Goal: Navigation & Orientation: Find specific page/section

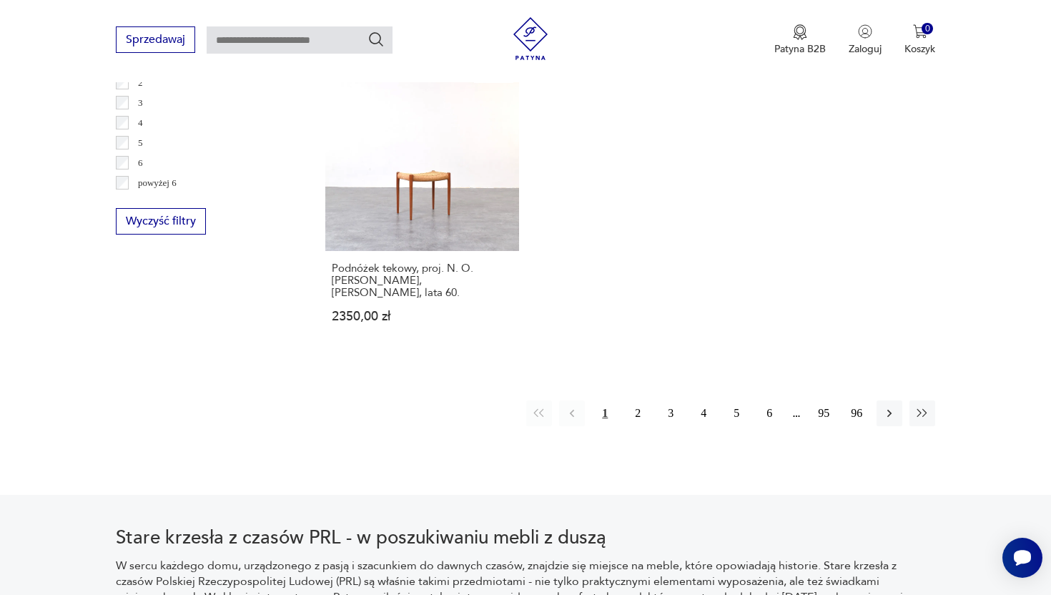
scroll to position [2156, 0]
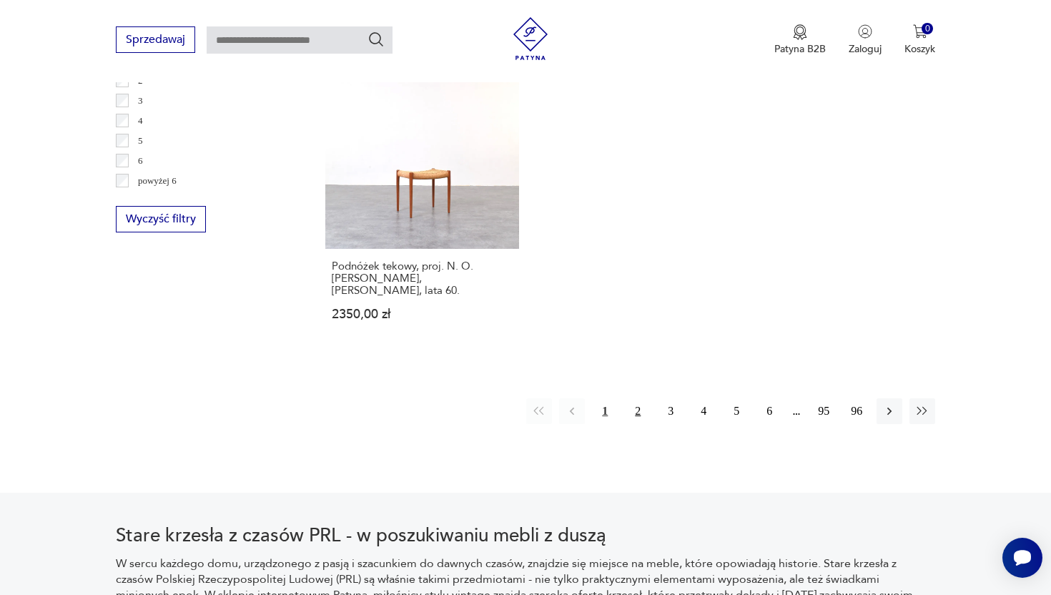
click at [641, 398] on button "2" at bounding box center [638, 411] width 26 height 26
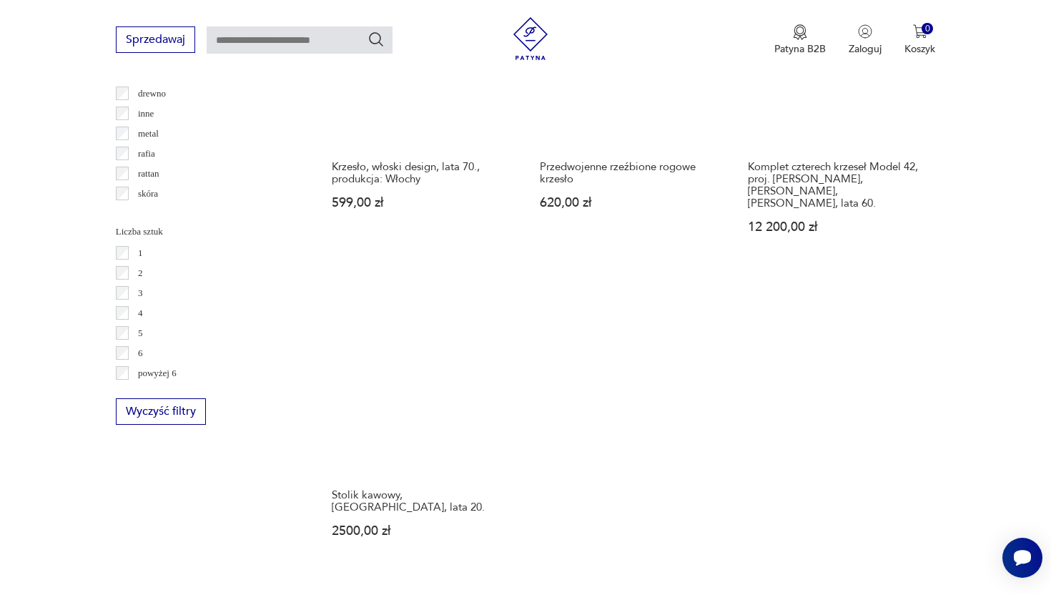
scroll to position [2055, 0]
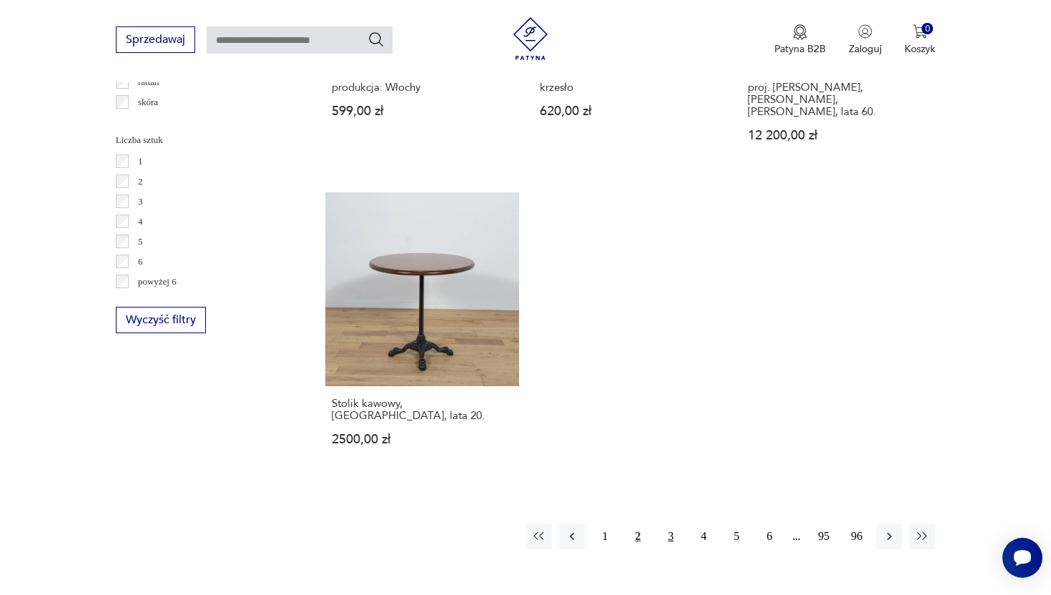
click at [673, 523] on button "3" at bounding box center [671, 536] width 26 height 26
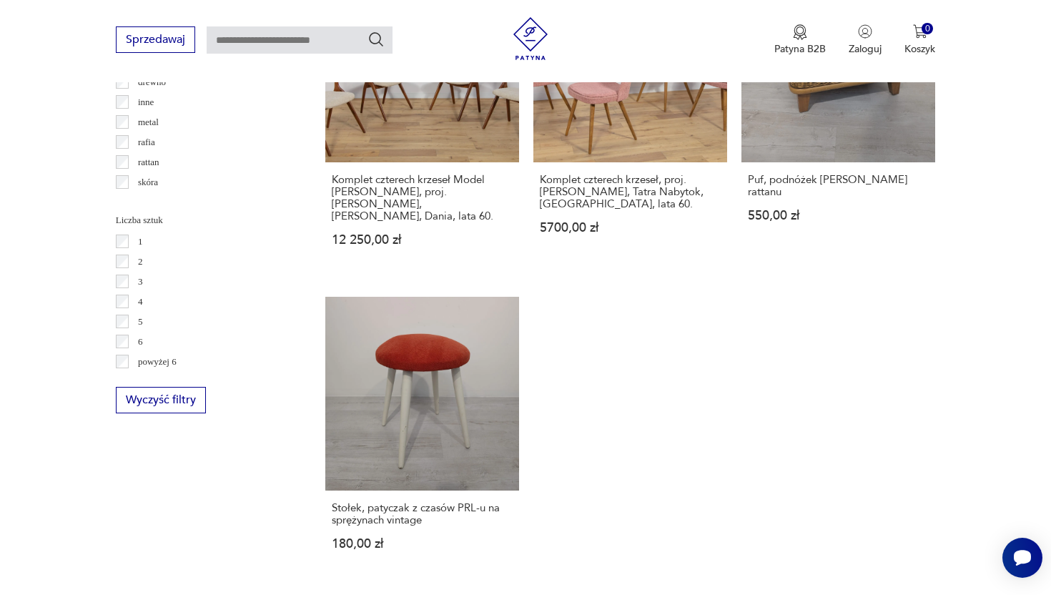
scroll to position [1976, 0]
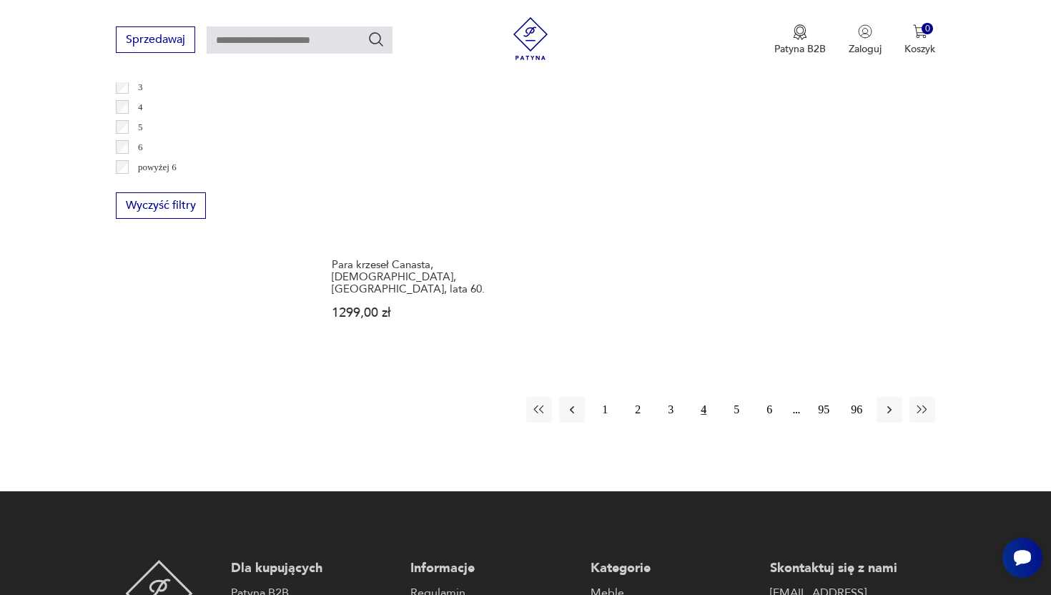
scroll to position [2174, 0]
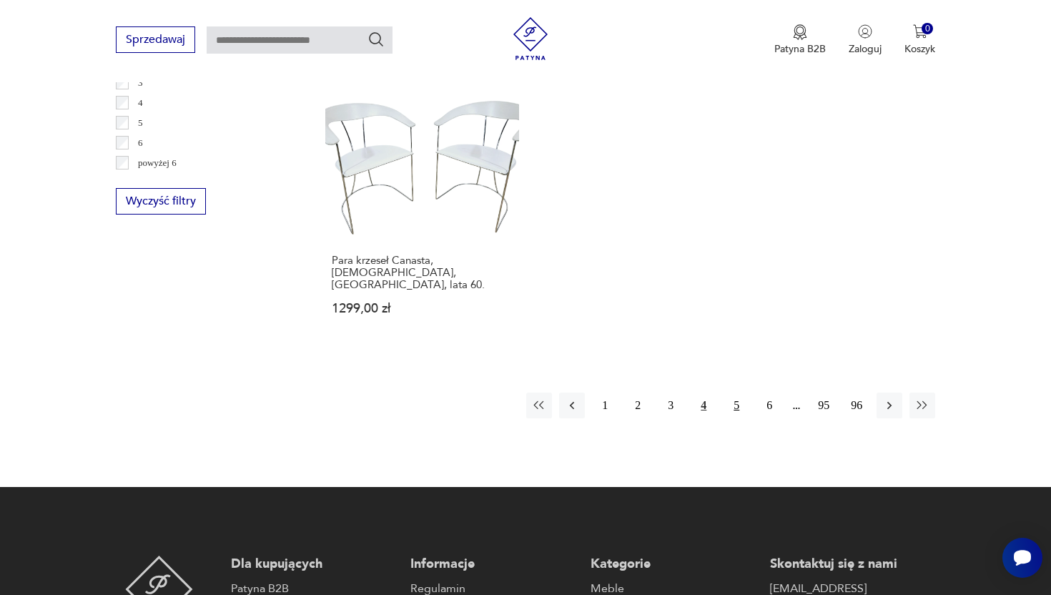
click at [734, 392] on button "5" at bounding box center [736, 405] width 26 height 26
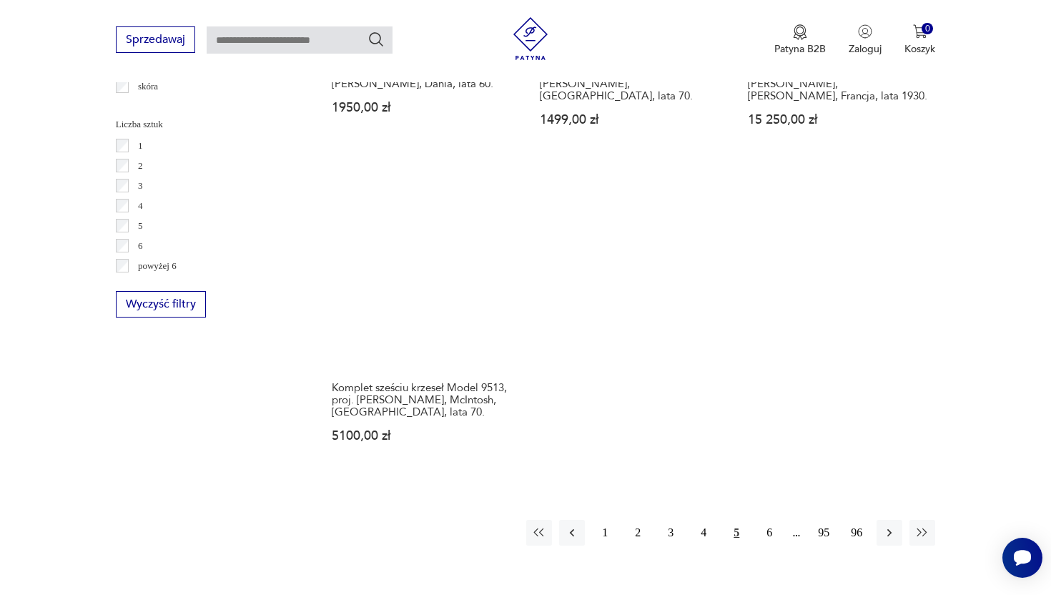
scroll to position [2241, 0]
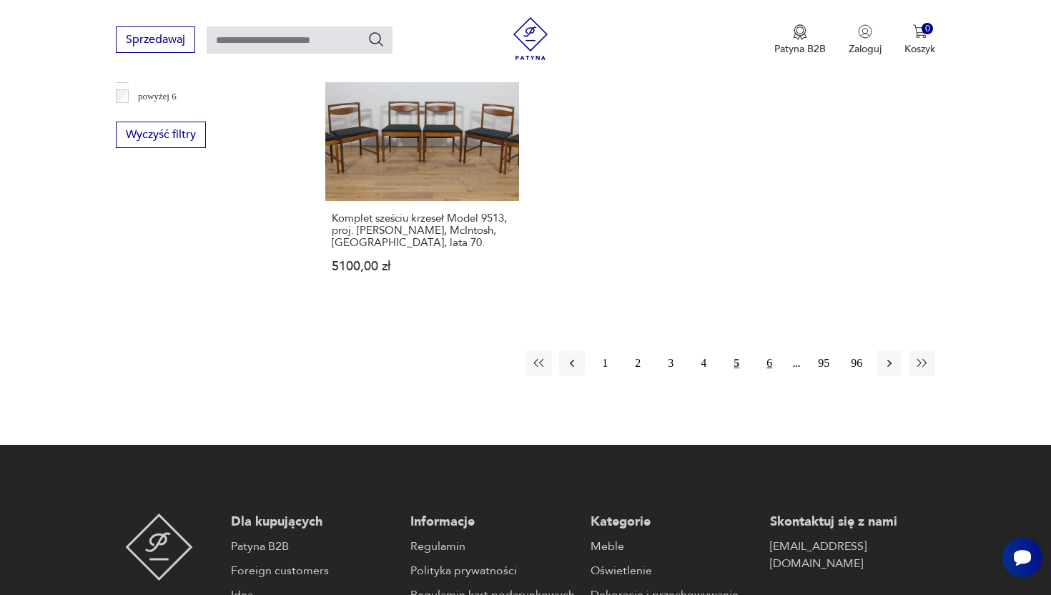
click at [770, 350] on button "6" at bounding box center [769, 363] width 26 height 26
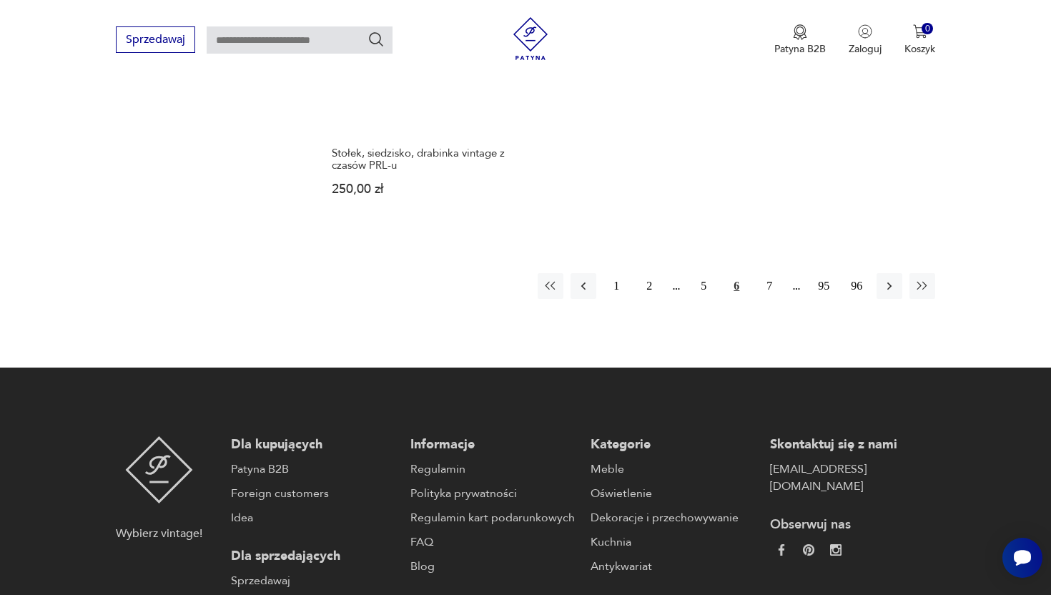
scroll to position [2371, 0]
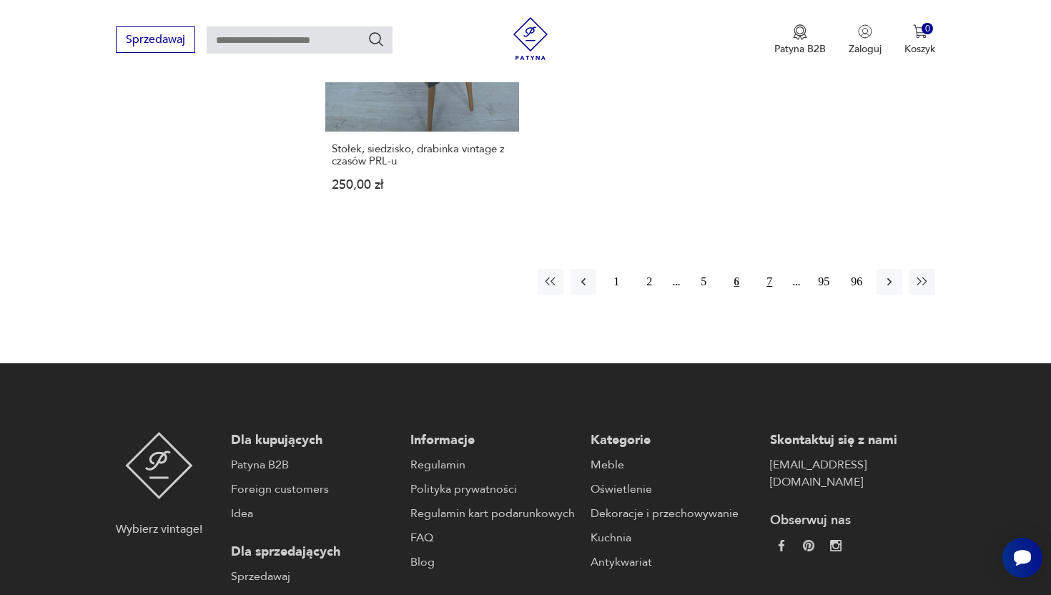
click at [769, 269] on button "7" at bounding box center [769, 282] width 26 height 26
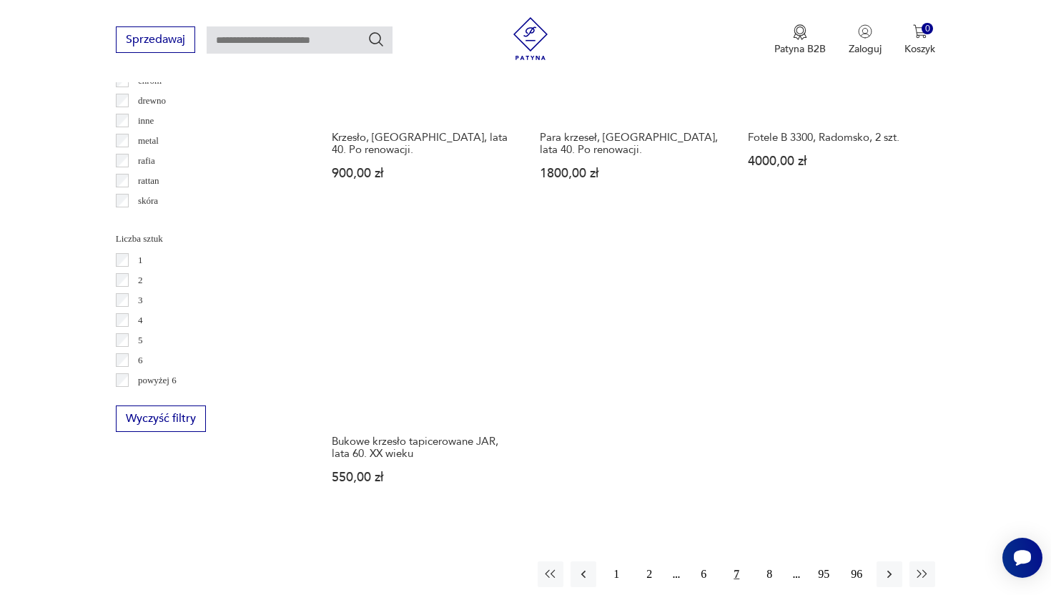
scroll to position [2136, 0]
